Goal: Information Seeking & Learning: Learn about a topic

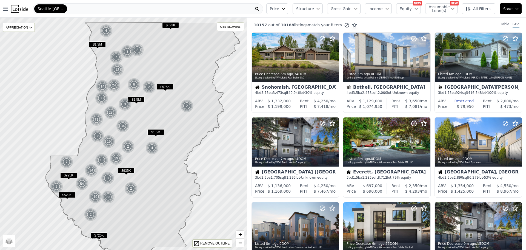
click at [278, 4] on button "Price" at bounding box center [277, 8] width 22 height 11
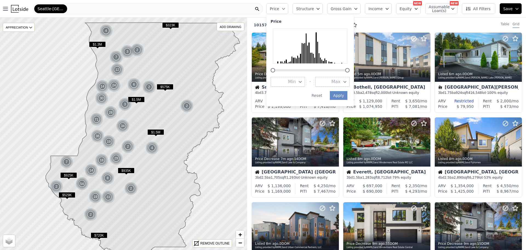
drag, startPoint x: 315, startPoint y: 1, endPoint x: 315, endPoint y: 8, distance: 8.0
click at [315, 8] on div "Price Price Min - Max Apply Reset Structure Gross Gain Income Equity NEW Assuma…" at bounding box center [395, 9] width 262 height 18
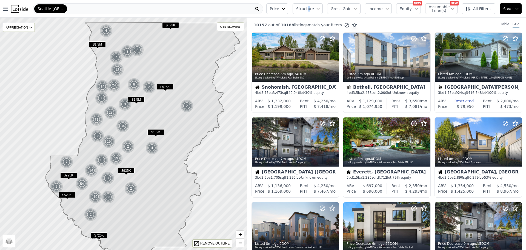
click at [314, 8] on span "Structure" at bounding box center [305, 8] width 18 height 5
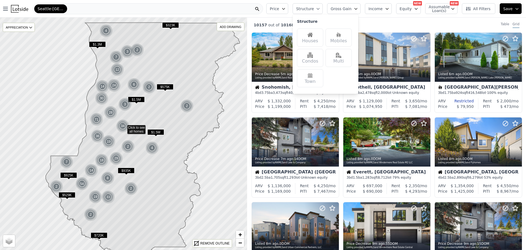
click at [316, 28] on div "Houses Mobiles Condos Multi Town" at bounding box center [325, 57] width 57 height 63
click at [313, 34] on img at bounding box center [309, 34] width 5 height 5
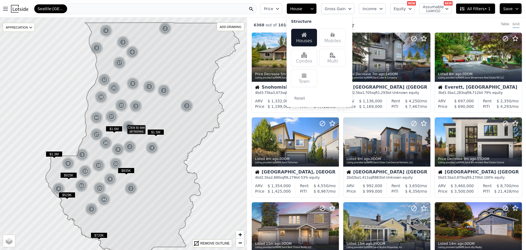
click at [410, 5] on button "Equity" at bounding box center [402, 8] width 25 height 11
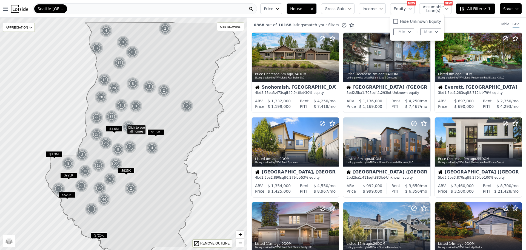
click at [410, 5] on button "Equity" at bounding box center [402, 8] width 25 height 11
click at [470, 10] on span "All Filters • 1" at bounding box center [474, 8] width 31 height 5
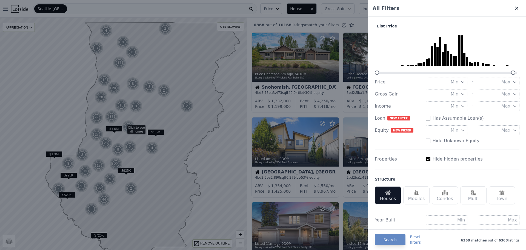
click at [514, 7] on icon at bounding box center [516, 7] width 5 height 5
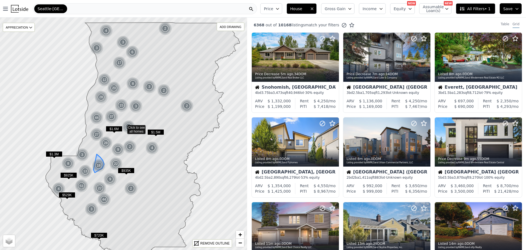
click at [97, 163] on div "18" at bounding box center [98, 165] width 13 height 13
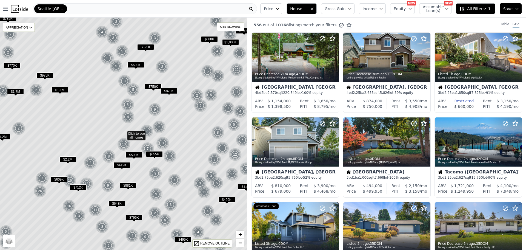
click at [106, 176] on icon at bounding box center [124, 133] width 298 height 279
click at [110, 151] on div "8" at bounding box center [108, 156] width 13 height 13
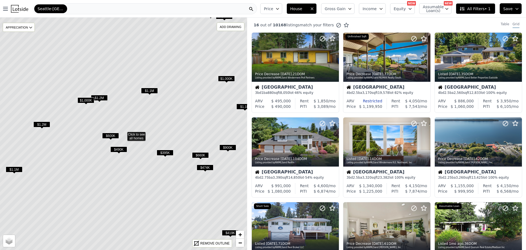
click at [204, 166] on span "$474K" at bounding box center [205, 167] width 17 height 6
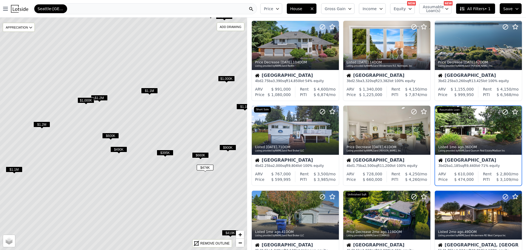
scroll to position [99, 0]
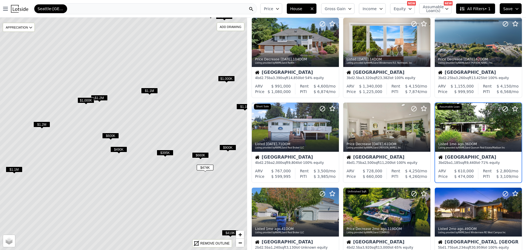
click at [211, 200] on icon at bounding box center [124, 133] width 298 height 279
click at [122, 149] on span "$490K" at bounding box center [118, 149] width 17 height 6
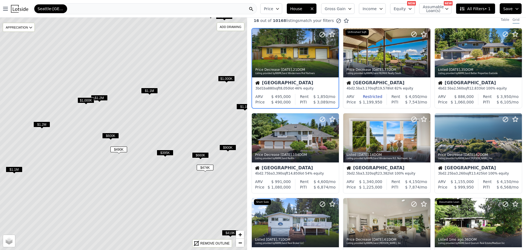
scroll to position [0, 0]
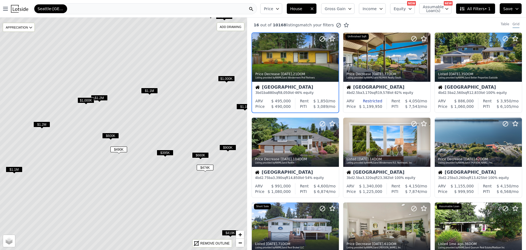
click at [153, 92] on span "$1.1M" at bounding box center [149, 91] width 17 height 6
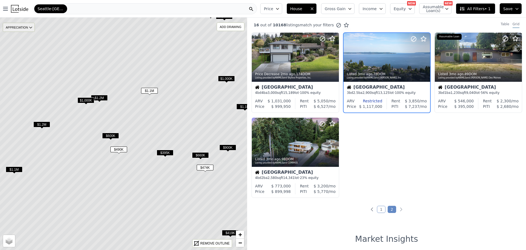
click at [24, 27] on div "APPRECIATION" at bounding box center [19, 27] width 32 height 9
click at [24, 53] on div "1Y" at bounding box center [23, 52] width 16 height 8
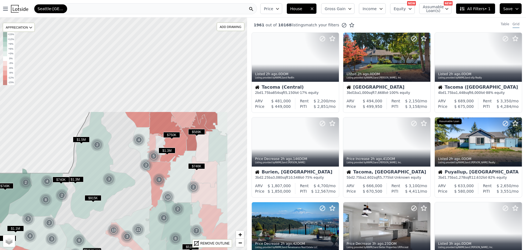
drag, startPoint x: 185, startPoint y: 65, endPoint x: 141, endPoint y: 182, distance: 125.6
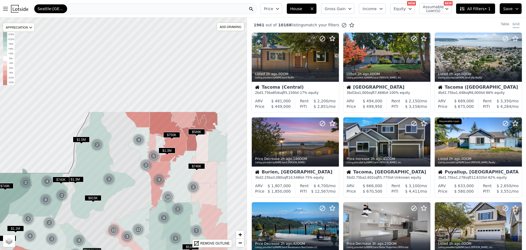
click at [141, 182] on icon at bounding box center [85, 250] width 285 height 279
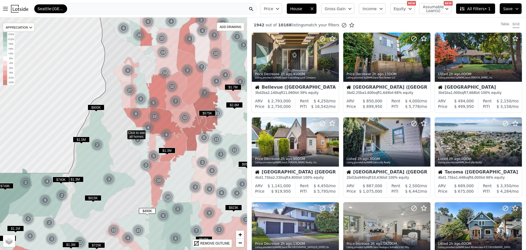
drag, startPoint x: 117, startPoint y: 46, endPoint x: 122, endPoint y: 111, distance: 65.7
drag, startPoint x: 122, startPoint y: 111, endPoint x: 114, endPoint y: 110, distance: 8.8
click at [114, 110] on icon at bounding box center [124, 133] width 298 height 279
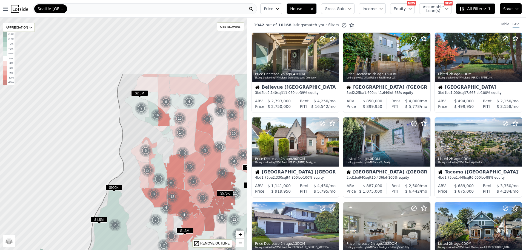
drag, startPoint x: 110, startPoint y: 92, endPoint x: 131, endPoint y: 177, distance: 87.2
click at [131, 177] on icon at bounding box center [142, 213] width 298 height 279
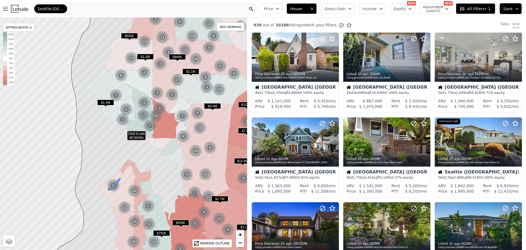
click at [114, 185] on div "5" at bounding box center [113, 185] width 13 height 13
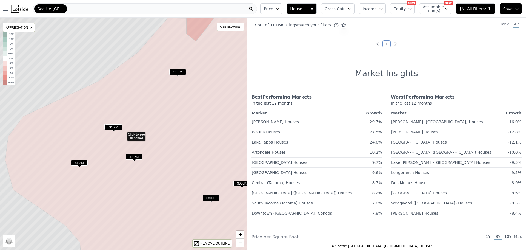
click at [136, 158] on span "$2.2M" at bounding box center [134, 157] width 17 height 6
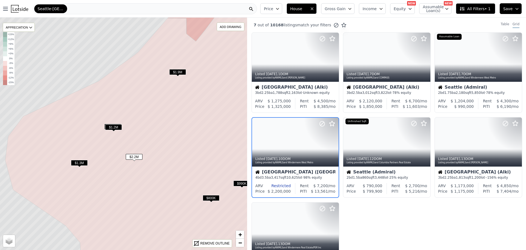
scroll to position [15, 0]
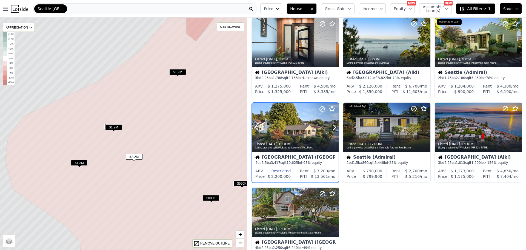
click at [289, 125] on div at bounding box center [295, 127] width 87 height 49
click at [408, 131] on div at bounding box center [412, 119] width 35 height 35
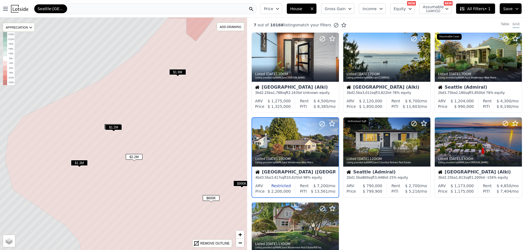
click at [83, 162] on span "$1.3M" at bounding box center [79, 163] width 17 height 6
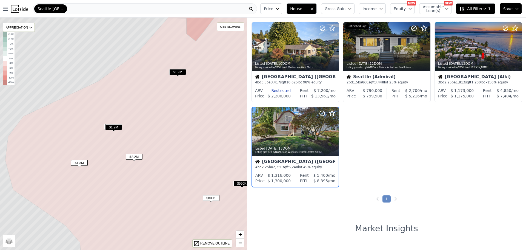
scroll to position [99, 0]
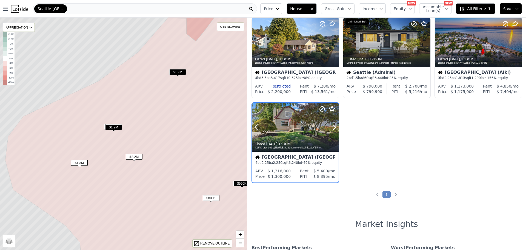
click at [273, 139] on div "Listed 2w ago , 13 DOM Listing provided by NWMLS and Windermere Real Estate/PSR…" at bounding box center [295, 144] width 87 height 13
click at [80, 161] on span "$1.3M" at bounding box center [79, 163] width 17 height 6
click at [288, 145] on div "Listed 2w ago , 13 DOM" at bounding box center [295, 144] width 81 height 4
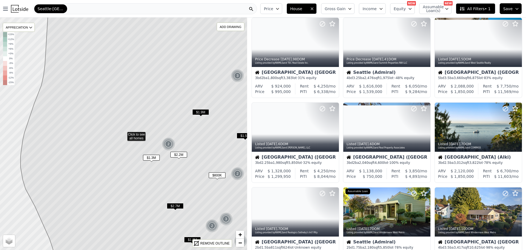
scroll to position [269, 0]
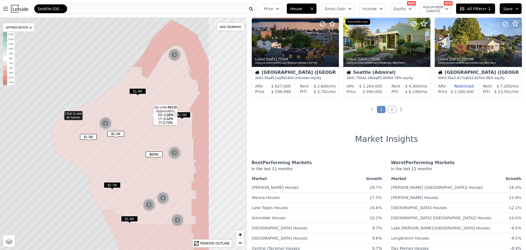
drag, startPoint x: 202, startPoint y: 135, endPoint x: 150, endPoint y: 116, distance: 55.3
click at [150, 116] on icon at bounding box center [125, 136] width 149 height 181
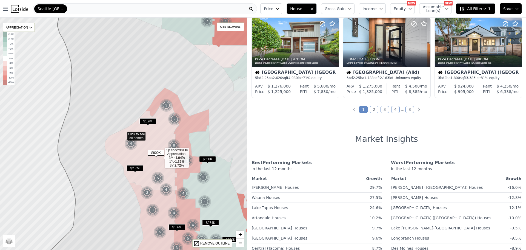
click at [161, 158] on icon at bounding box center [142, 146] width 75 height 90
click at [214, 242] on div "REMOVE OUTLINE" at bounding box center [214, 243] width 29 height 5
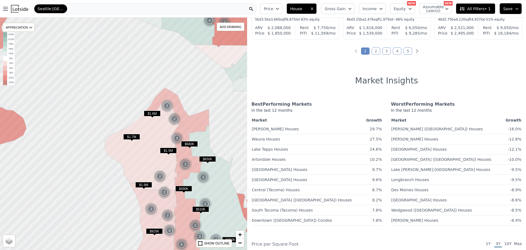
scroll to position [327, 0]
click at [270, 128] on link "Waller Houses" at bounding box center [275, 128] width 47 height 7
click at [416, 50] on icon "Next page" at bounding box center [416, 50] width 5 height 5
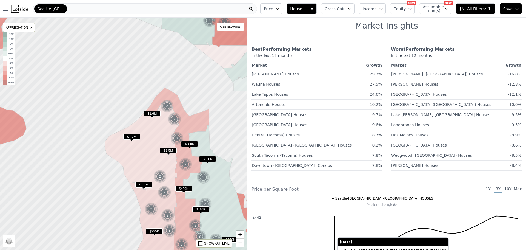
scroll to position [381, 0]
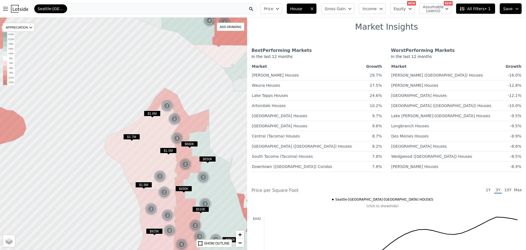
drag, startPoint x: 381, startPoint y: 15, endPoint x: 381, endPoint y: 10, distance: 5.2
click at [381, 10] on div "Price House Gross Gain Income Equity NEW Assumable Loan(s) NEW All Filters • 1 …" at bounding box center [392, 9] width 268 height 18
click at [377, 10] on span "Income" at bounding box center [369, 8] width 14 height 5
click at [280, 9] on icon "button" at bounding box center [277, 9] width 4 height 4
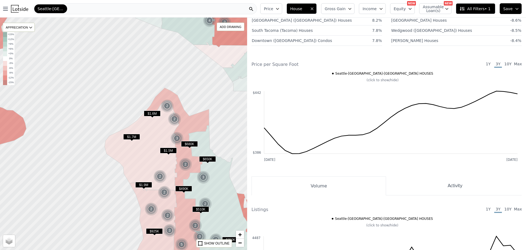
scroll to position [506, 0]
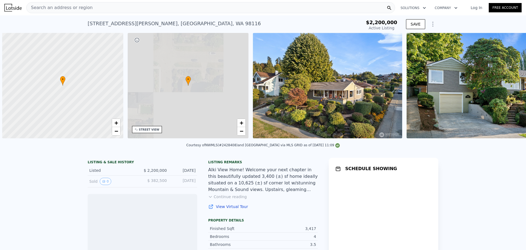
scroll to position [0, 2]
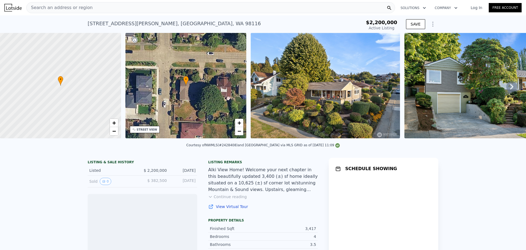
click at [285, 78] on img at bounding box center [325, 85] width 149 height 105
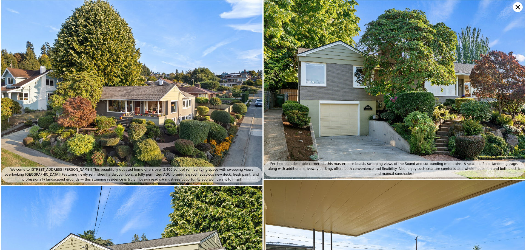
click at [195, 99] on img at bounding box center [131, 92] width 261 height 184
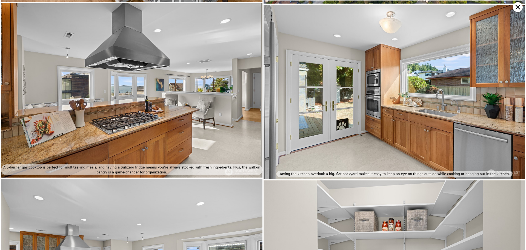
scroll to position [896, 0]
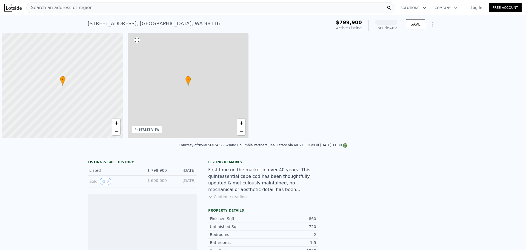
scroll to position [0, 2]
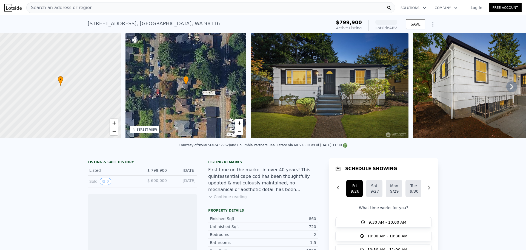
click at [357, 91] on img at bounding box center [330, 85] width 158 height 105
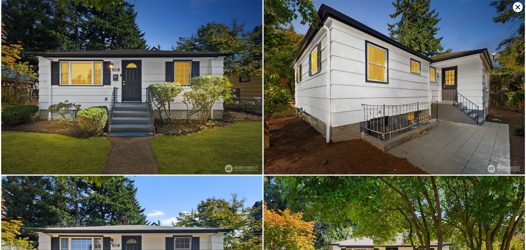
click at [357, 91] on img at bounding box center [394, 87] width 261 height 174
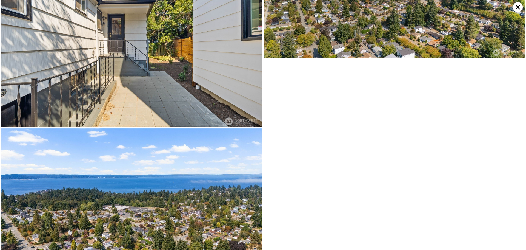
scroll to position [2895, 0]
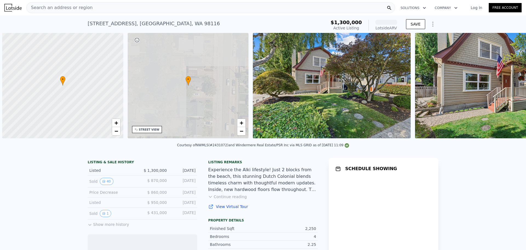
scroll to position [0, 2]
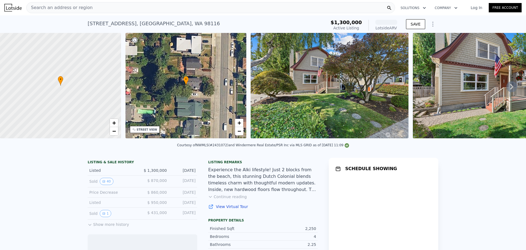
click at [297, 67] on img at bounding box center [330, 85] width 158 height 105
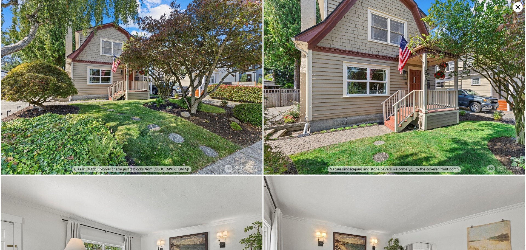
click at [297, 67] on img at bounding box center [394, 87] width 261 height 174
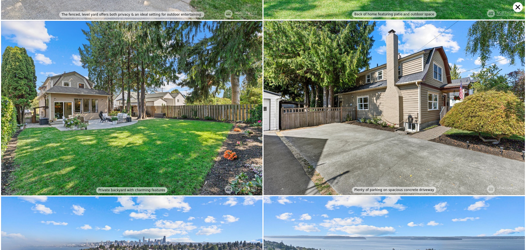
scroll to position [2436, 0]
